Goal: Information Seeking & Learning: Compare options

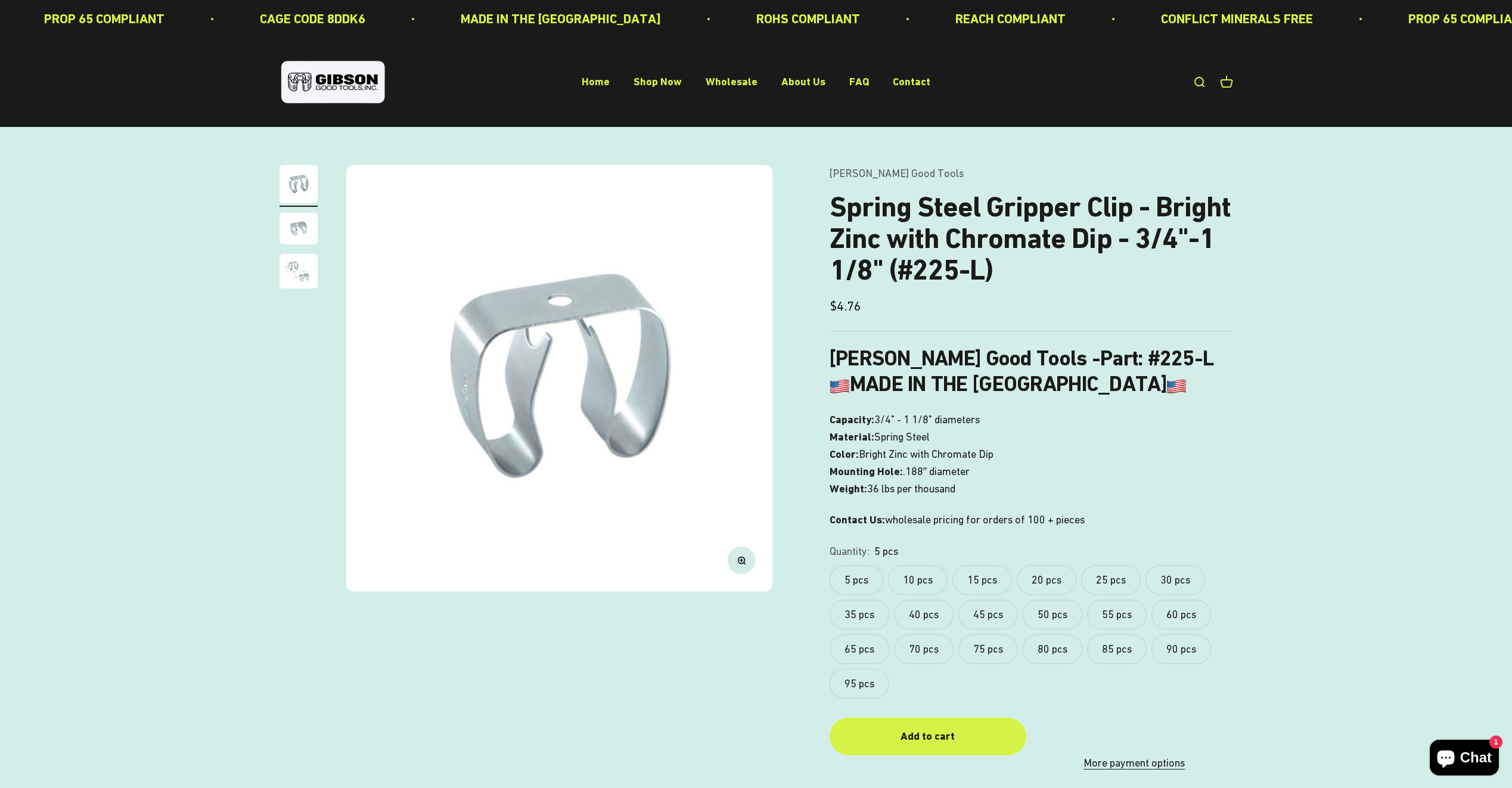
click at [306, 277] on img "Go to item 3" at bounding box center [298, 271] width 38 height 35
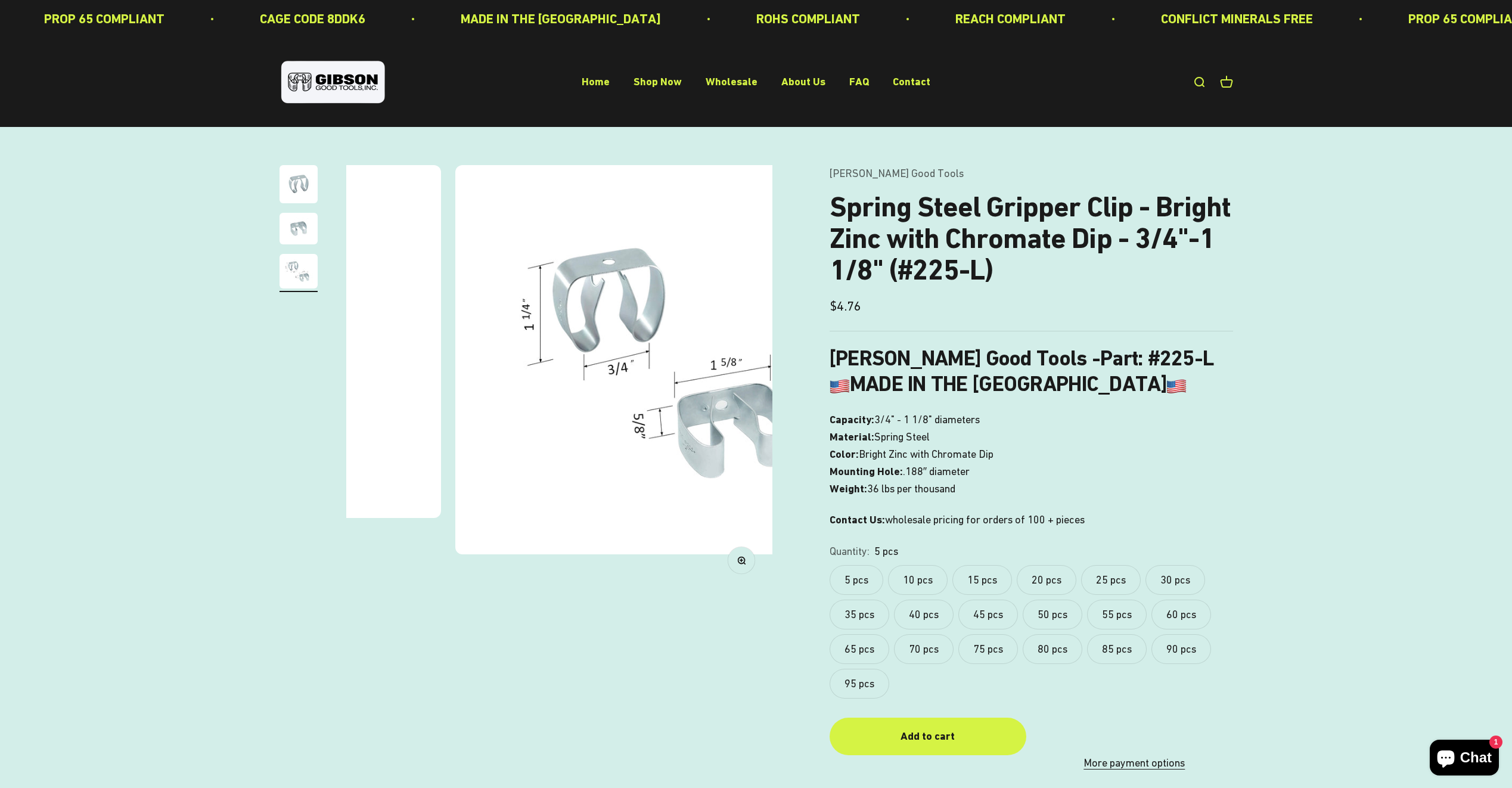
scroll to position [0, 881]
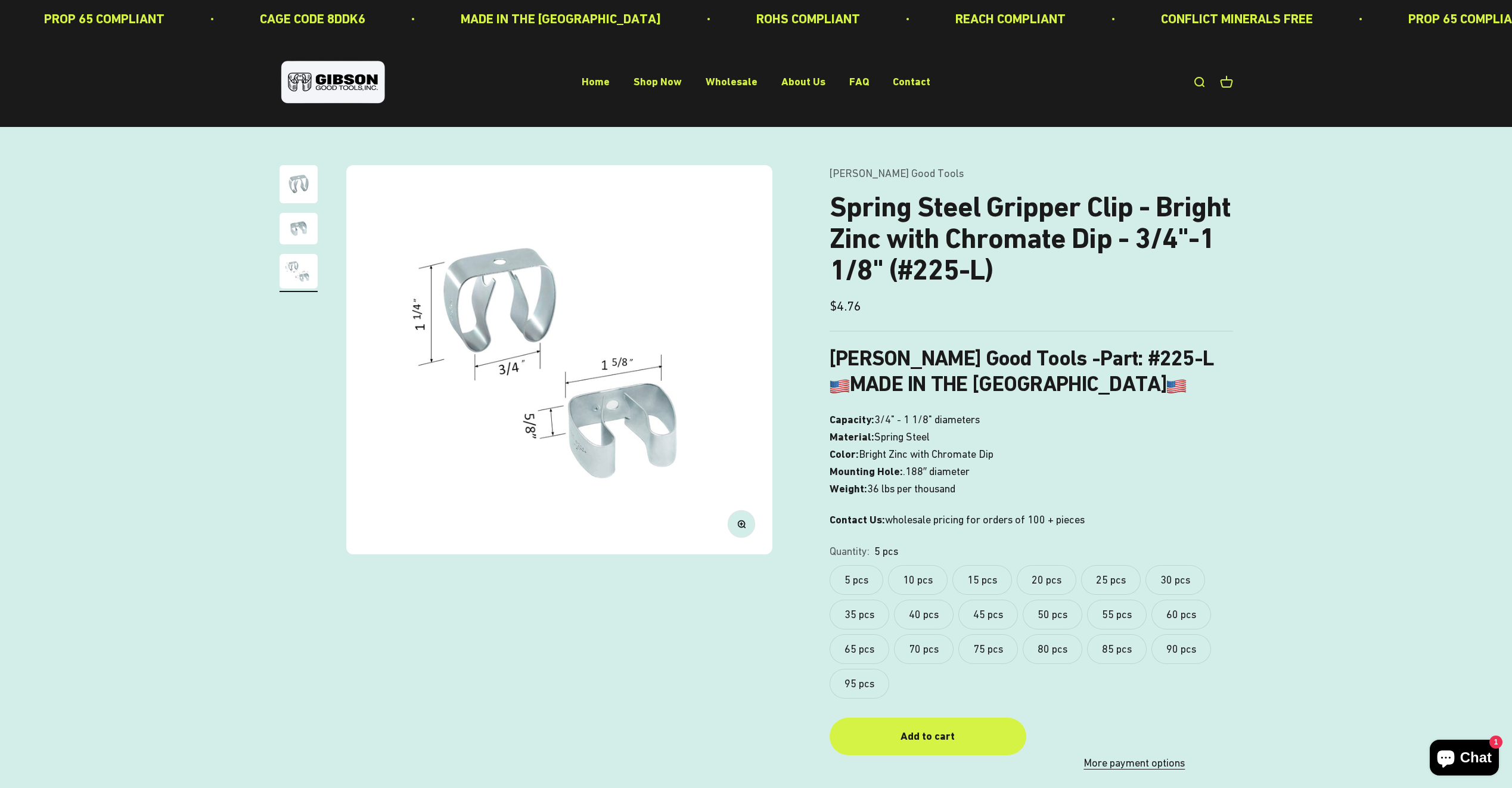
click at [303, 222] on img "Go to item 2" at bounding box center [298, 228] width 38 height 32
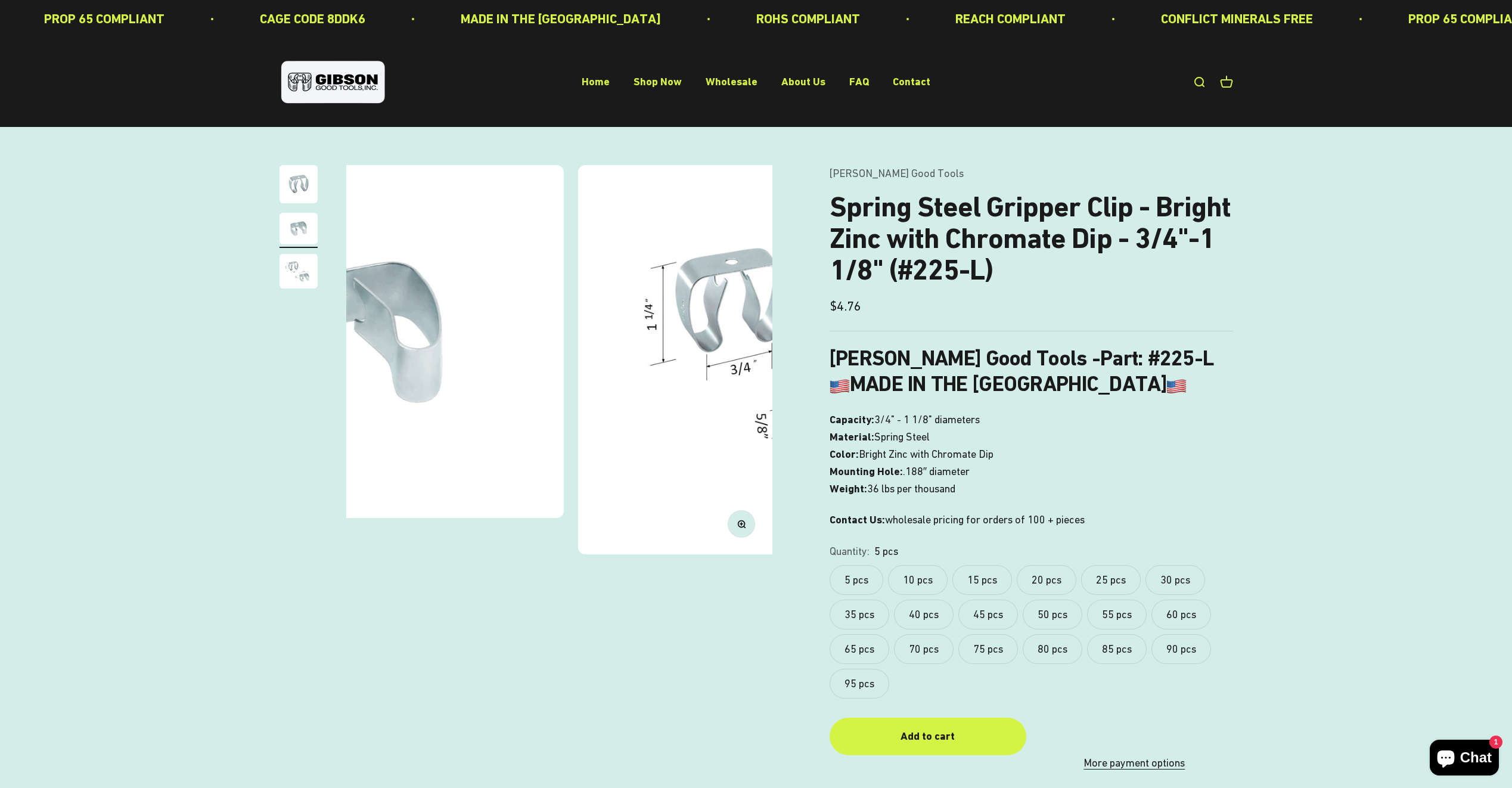
scroll to position [0, 441]
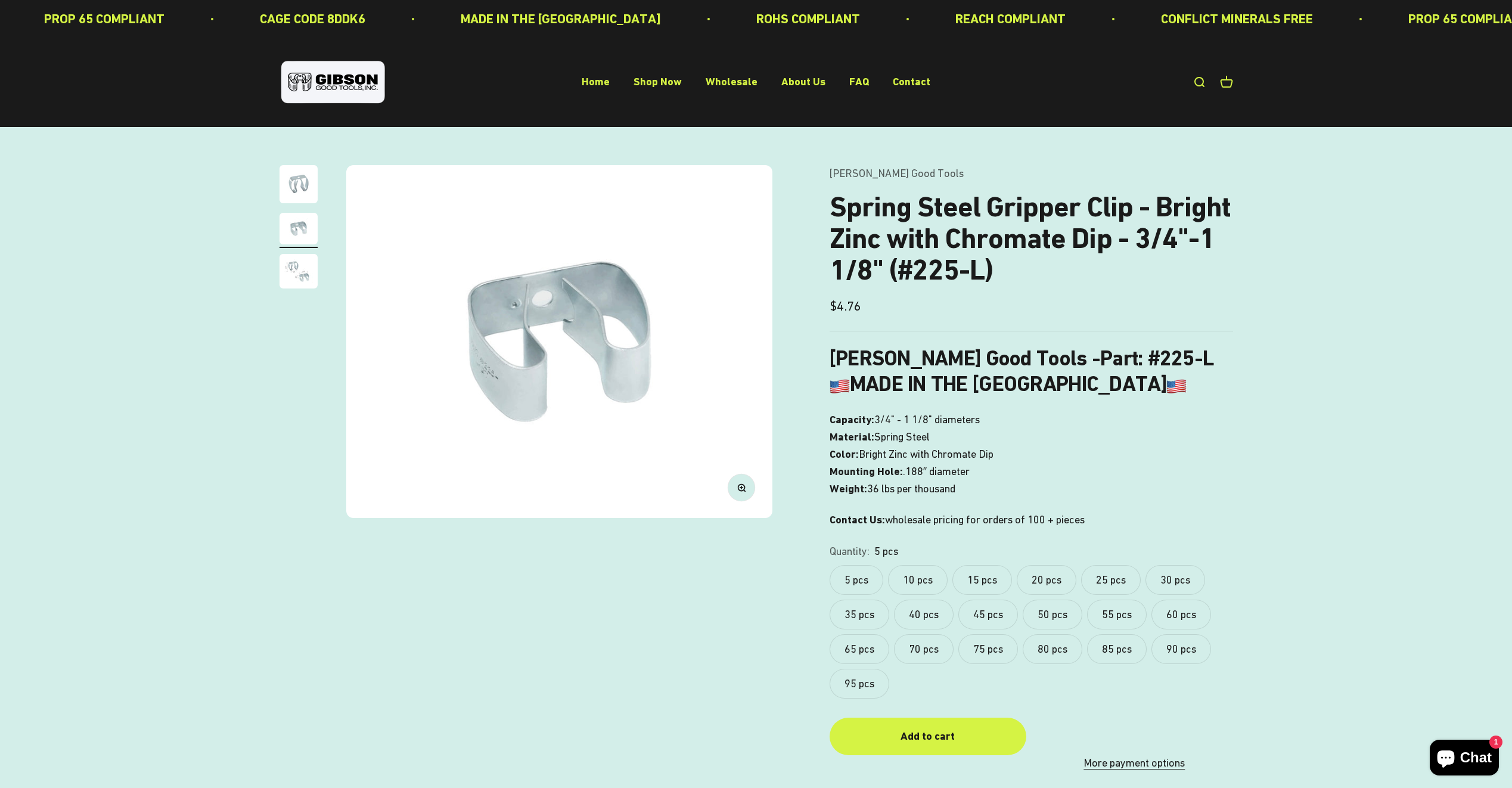
click at [299, 179] on img "Go to item 1" at bounding box center [298, 184] width 38 height 38
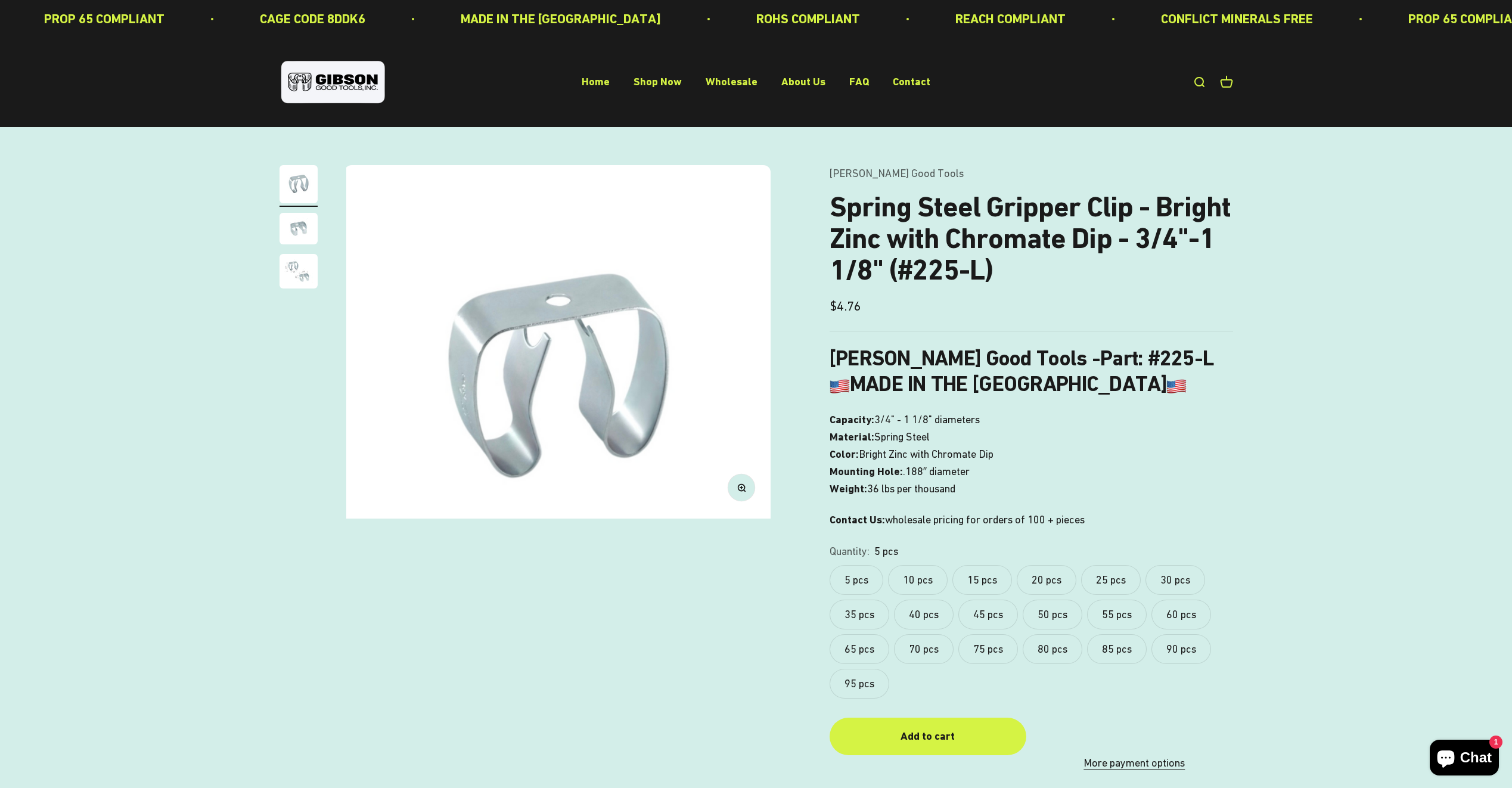
scroll to position [0, 0]
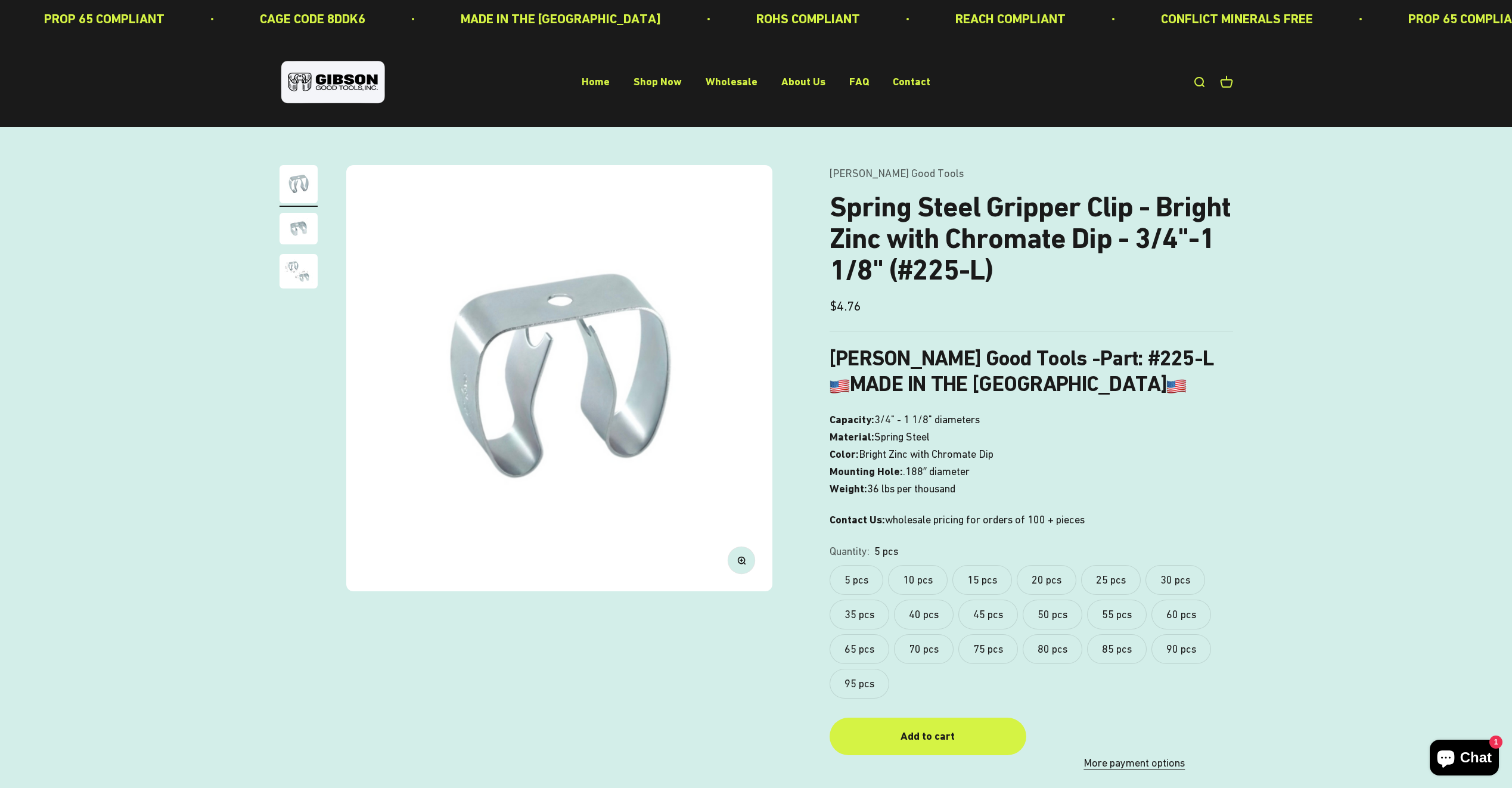
click at [292, 273] on img "Go to item 3" at bounding box center [298, 271] width 38 height 35
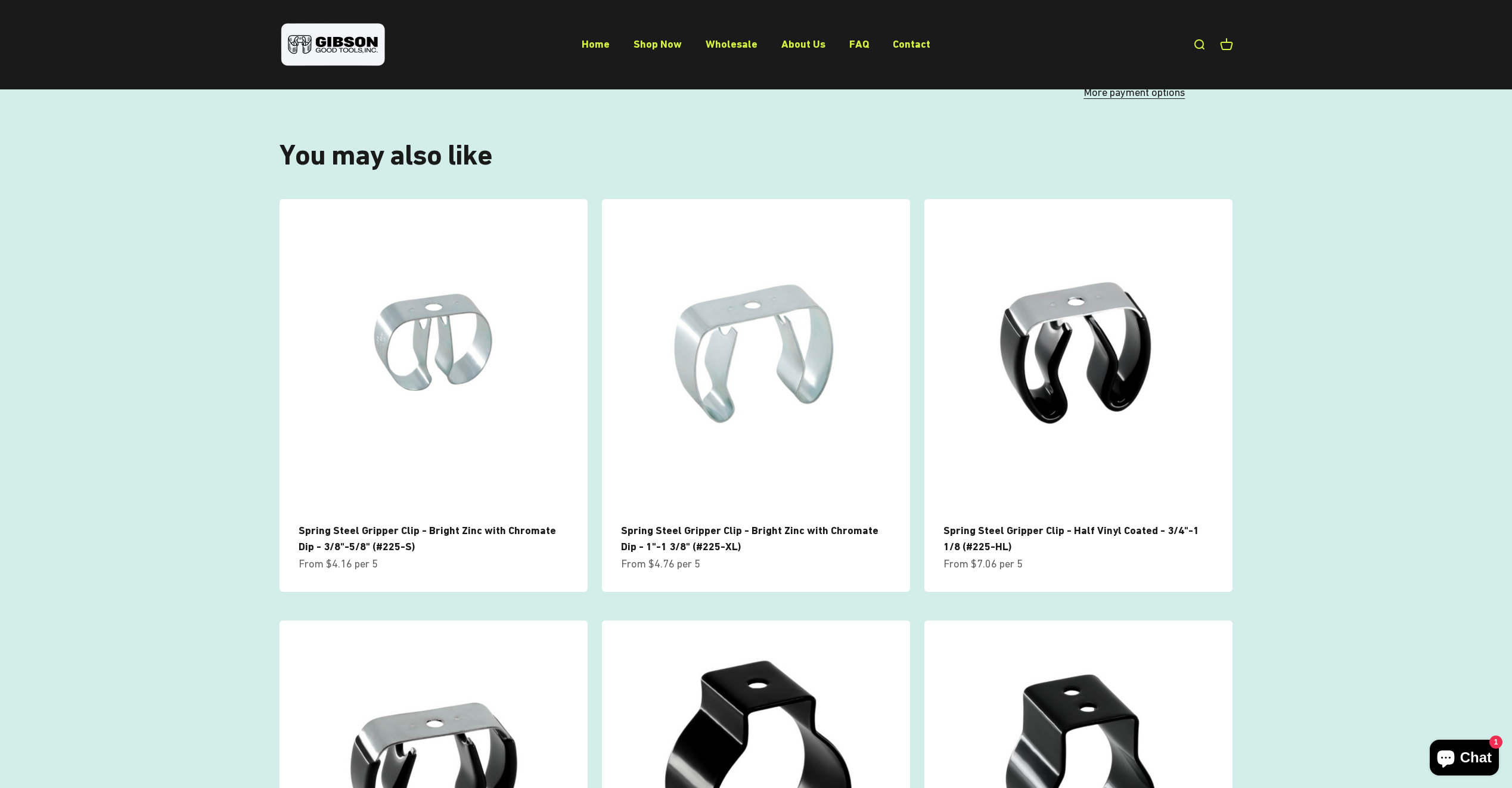
scroll to position [656, 0]
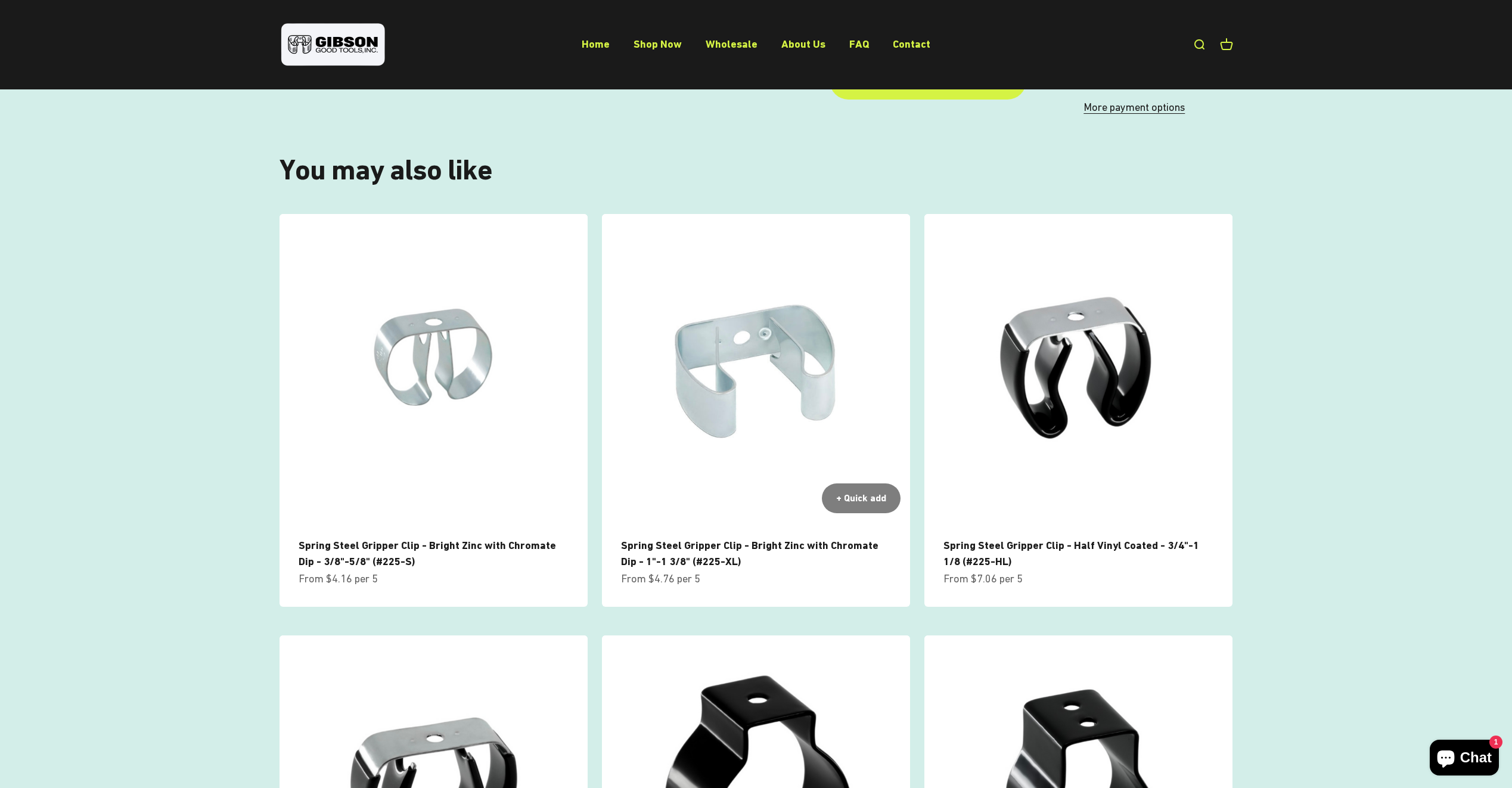
click at [722, 413] on img at bounding box center [756, 368] width 308 height 308
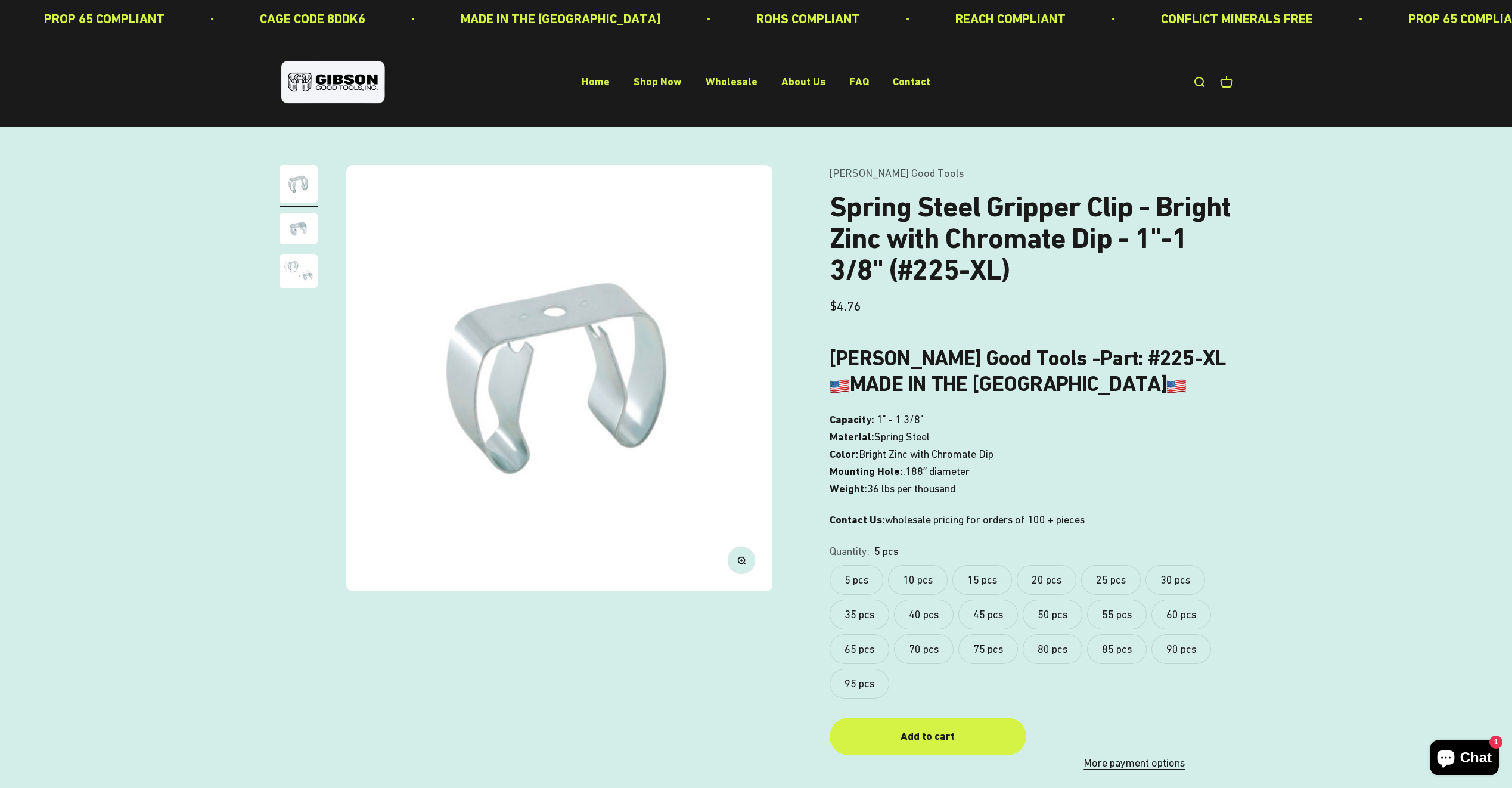
click at [308, 277] on img "Go to item 3" at bounding box center [298, 271] width 38 height 35
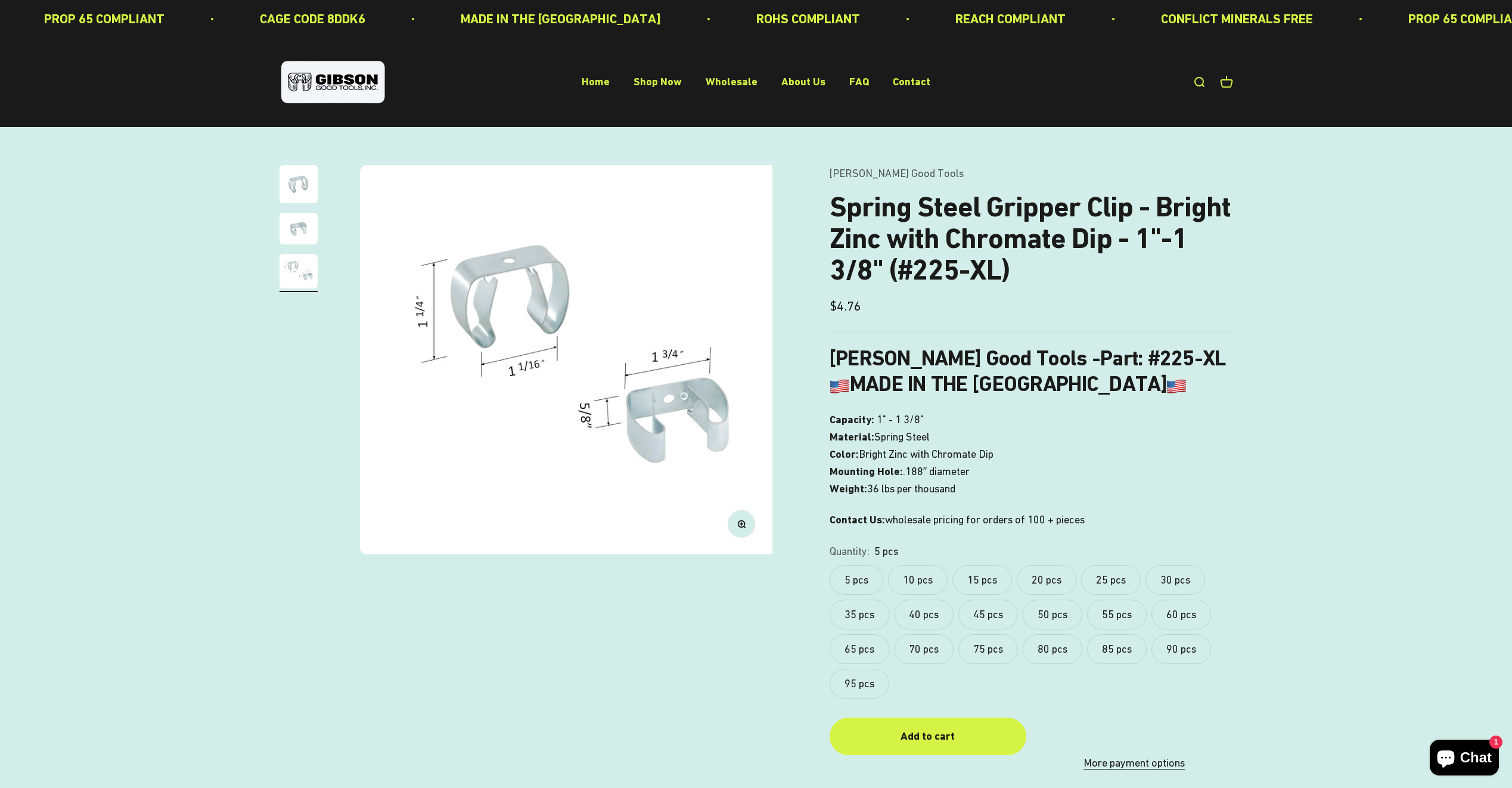
scroll to position [0, 881]
